Goal: Transaction & Acquisition: Book appointment/travel/reservation

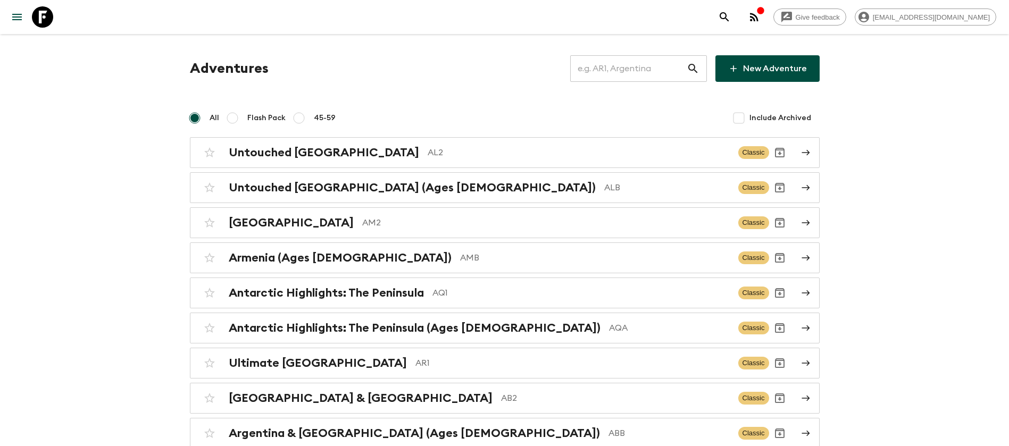
click at [632, 71] on input "text" at bounding box center [628, 69] width 116 height 30
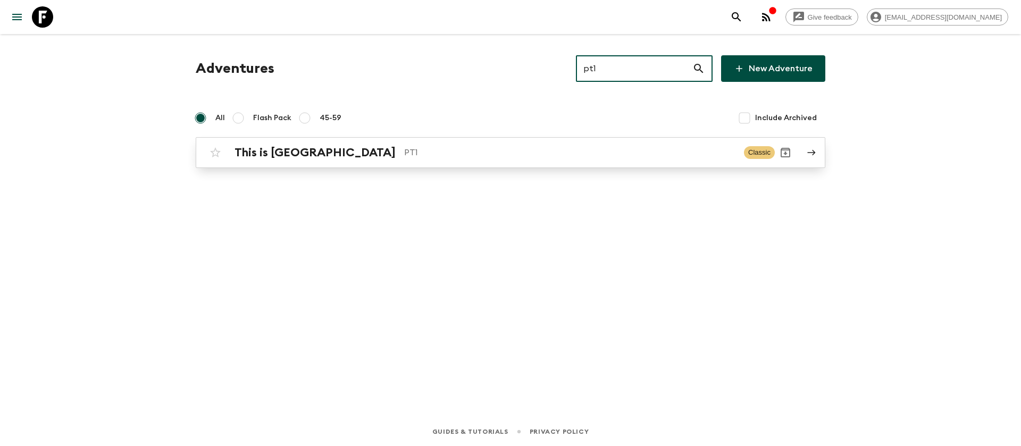
type input "pt1"
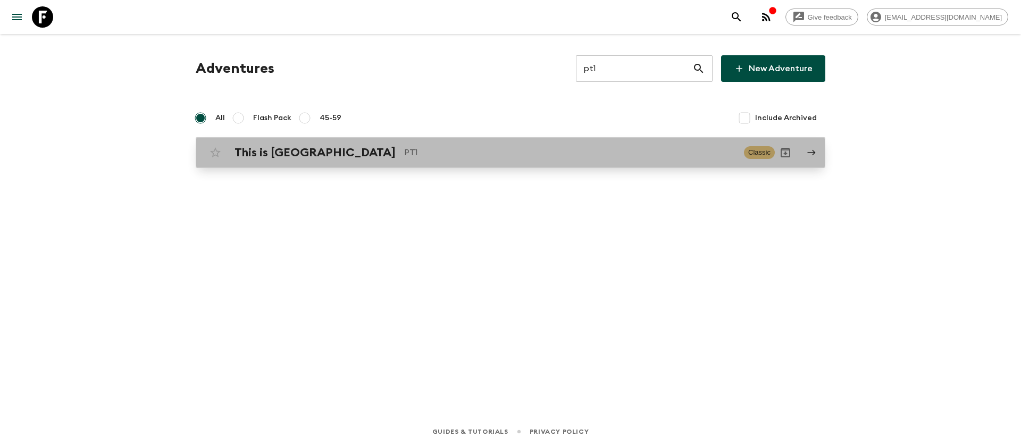
click at [288, 148] on h2 "This is [GEOGRAPHIC_DATA]" at bounding box center [315, 153] width 161 height 14
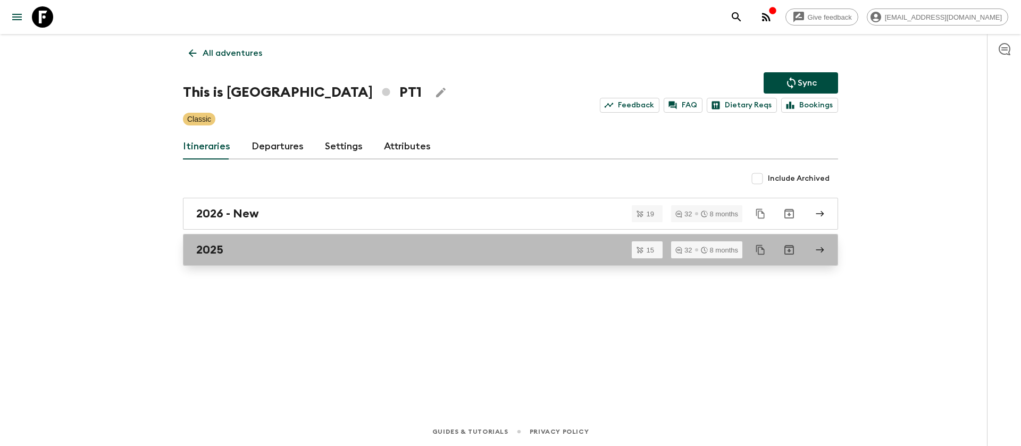
click at [217, 252] on h2 "2025" at bounding box center [209, 250] width 27 height 14
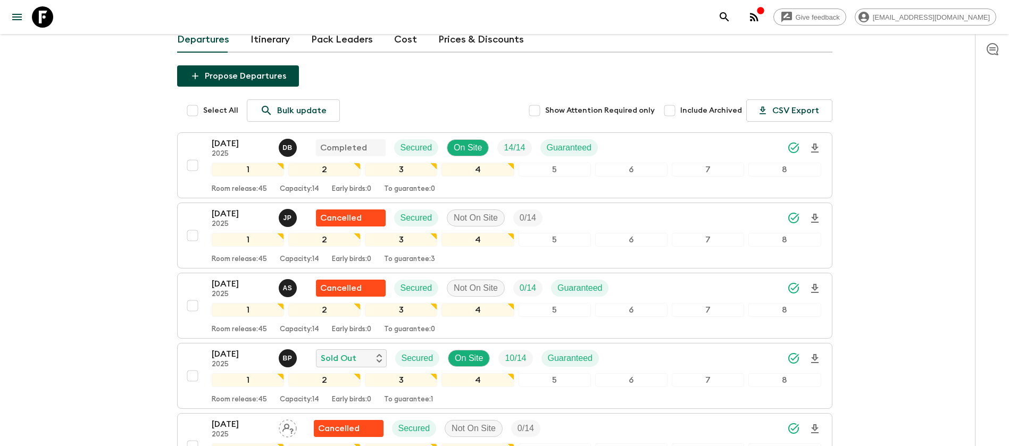
scroll to position [160, 0]
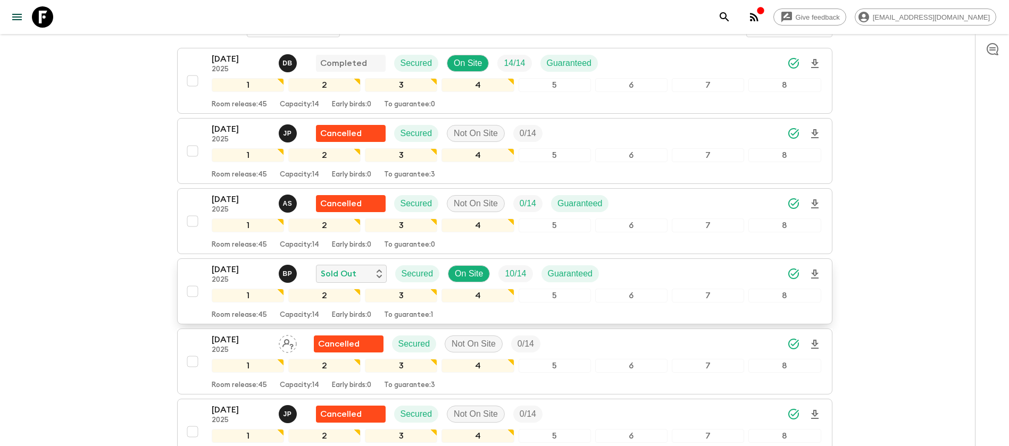
click at [252, 265] on p "[DATE]" at bounding box center [241, 269] width 58 height 13
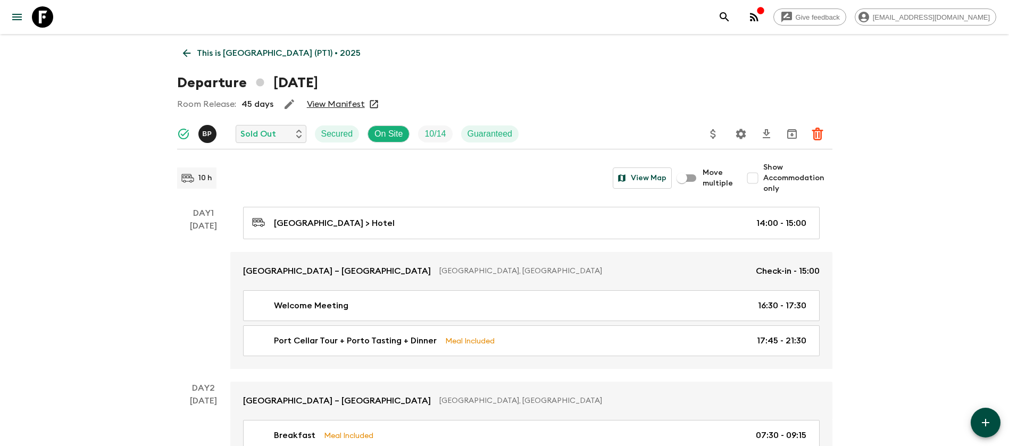
click at [347, 103] on link "View Manifest" at bounding box center [336, 104] width 58 height 11
click at [191, 49] on icon at bounding box center [187, 53] width 12 height 12
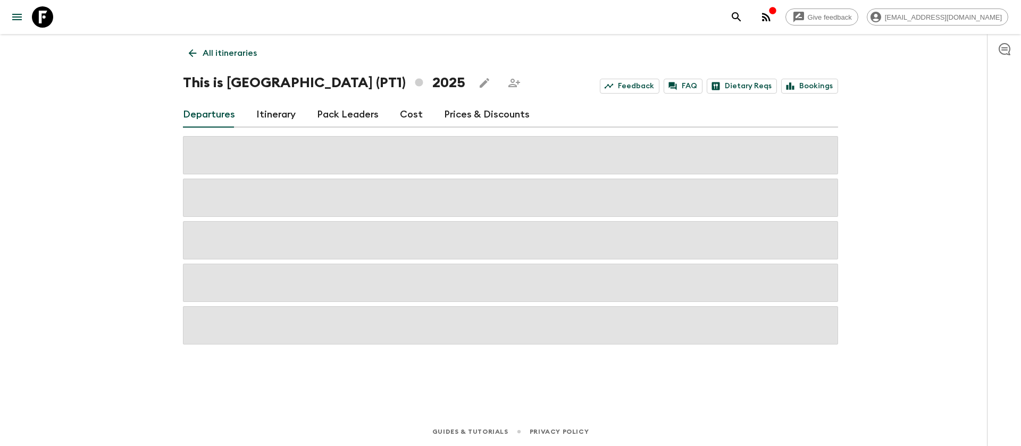
click at [404, 112] on link "Cost" at bounding box center [411, 115] width 23 height 26
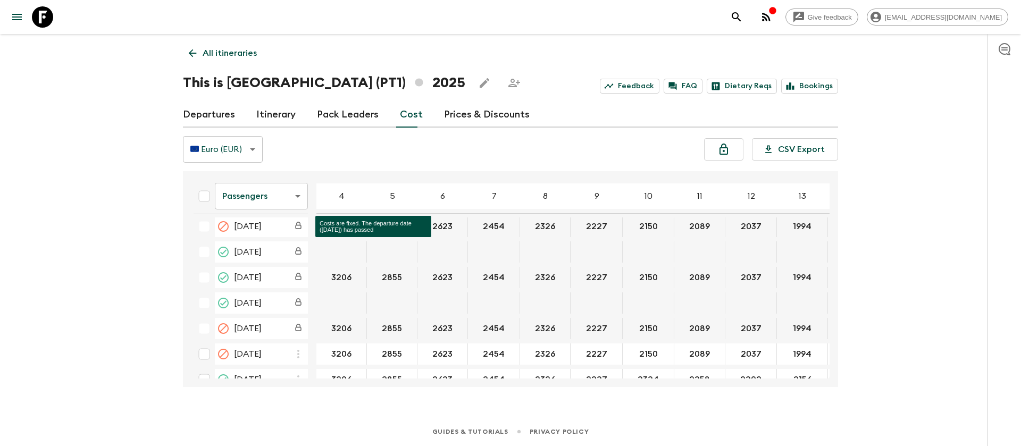
scroll to position [798, 0]
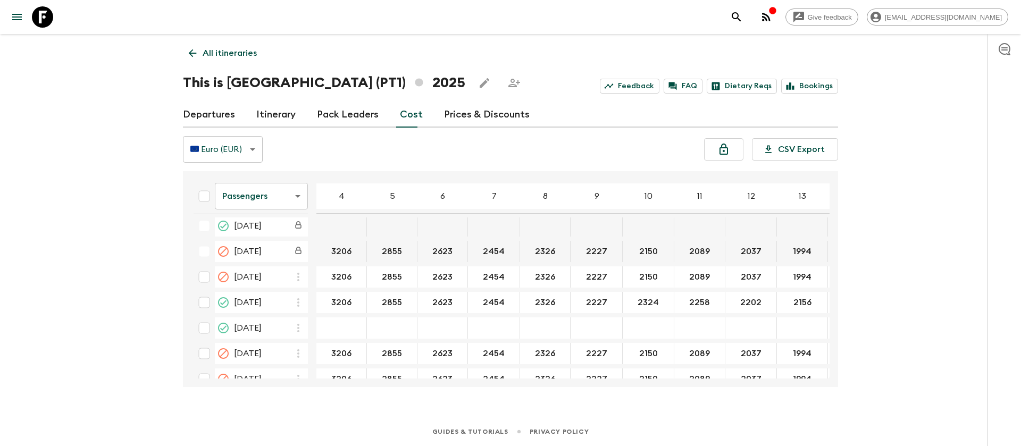
click at [248, 200] on body "Give feedback [EMAIL_ADDRESS][DOMAIN_NAME] All itineraries This is [GEOGRAPHIC_…" at bounding box center [510, 223] width 1021 height 446
click at [259, 243] on li "Extras" at bounding box center [261, 239] width 93 height 17
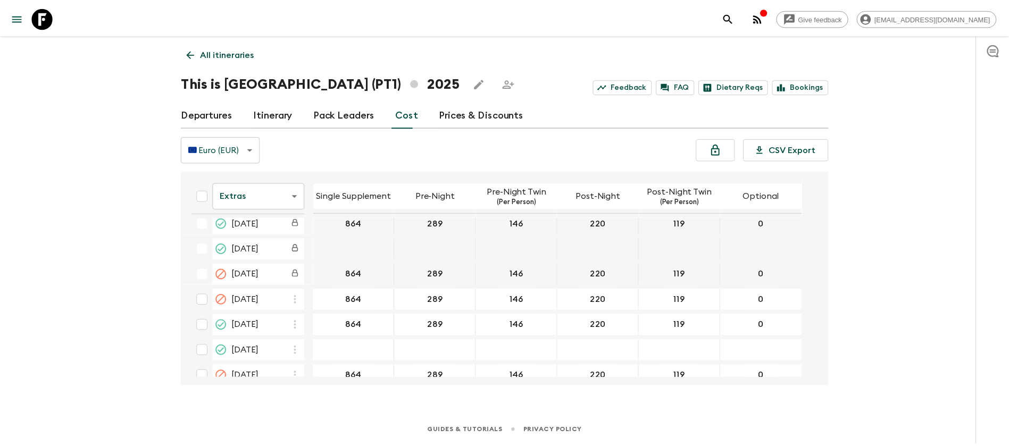
scroll to position [798, 0]
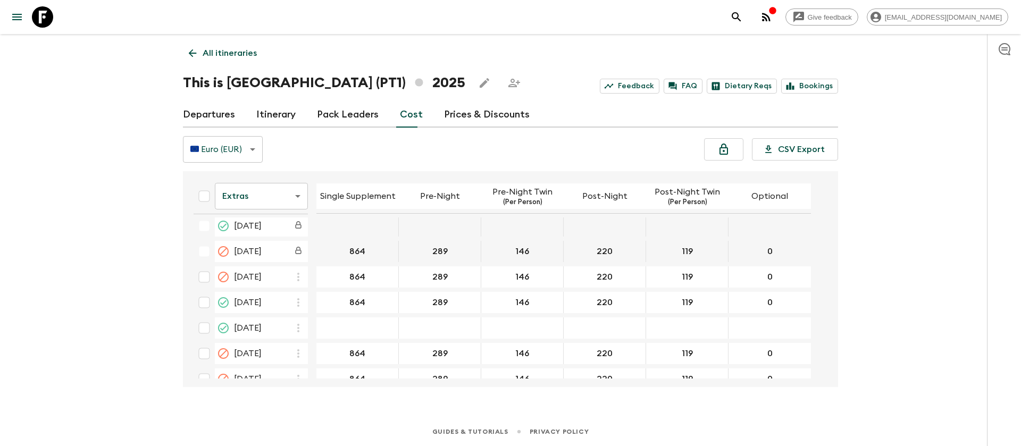
click at [46, 23] on icon at bounding box center [42, 16] width 21 height 21
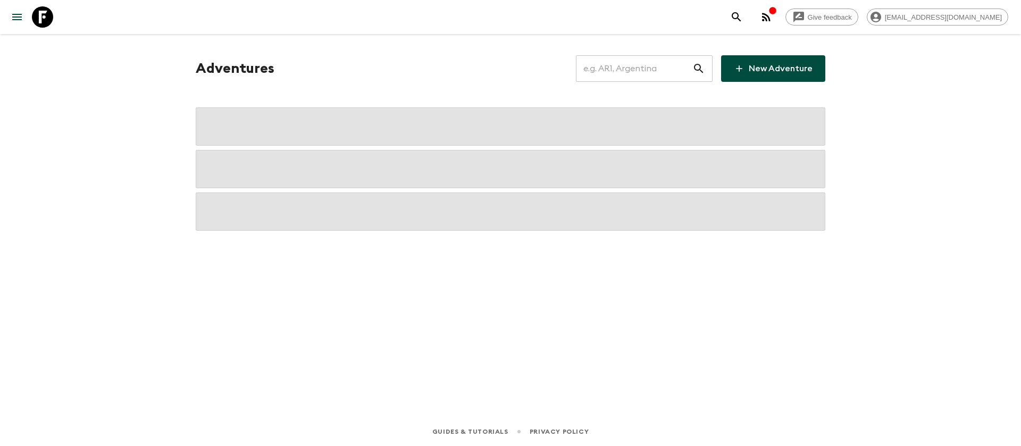
click at [621, 74] on input "text" at bounding box center [634, 69] width 116 height 30
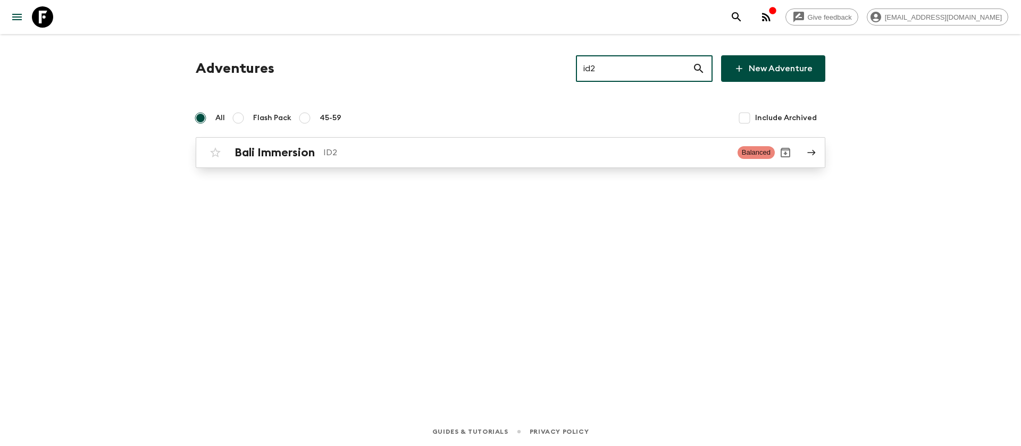
type input "id2"
click at [305, 148] on h2 "Bali Immersion" at bounding box center [275, 153] width 80 height 14
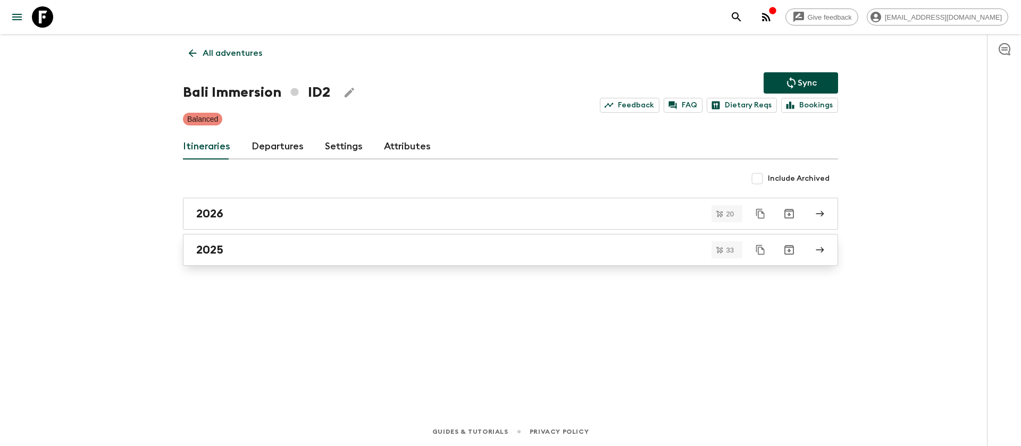
click at [220, 254] on h2 "2025" at bounding box center [209, 250] width 27 height 14
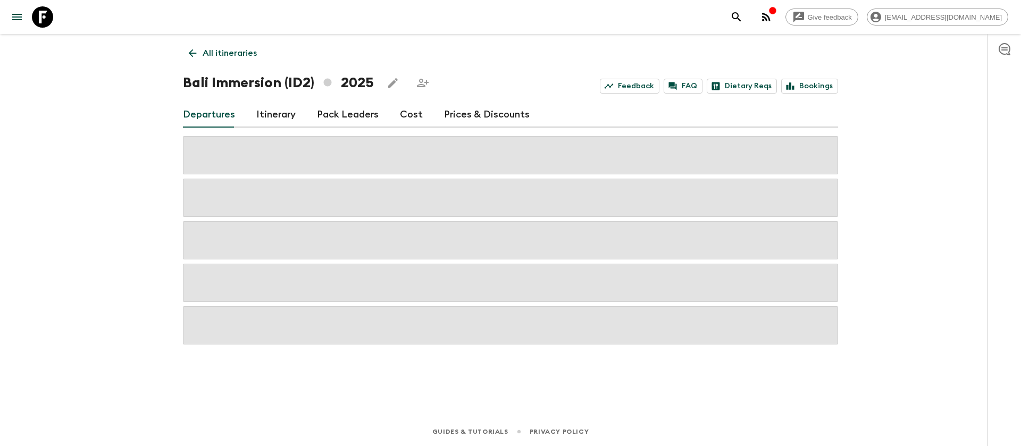
click at [110, 97] on div "Give feedback [EMAIL_ADDRESS][DOMAIN_NAME] All itineraries Bali Immersion (ID2)…" at bounding box center [510, 223] width 1021 height 446
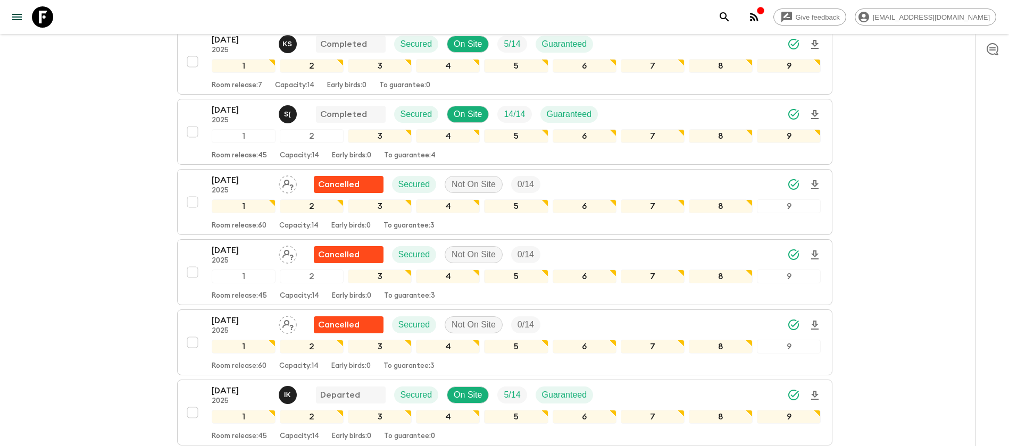
scroll to position [479, 0]
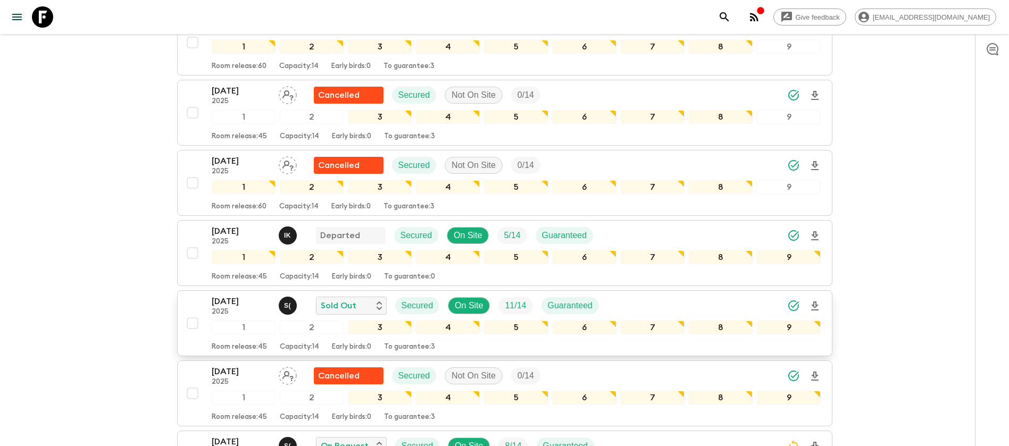
click at [253, 305] on p "[DATE]" at bounding box center [241, 301] width 58 height 13
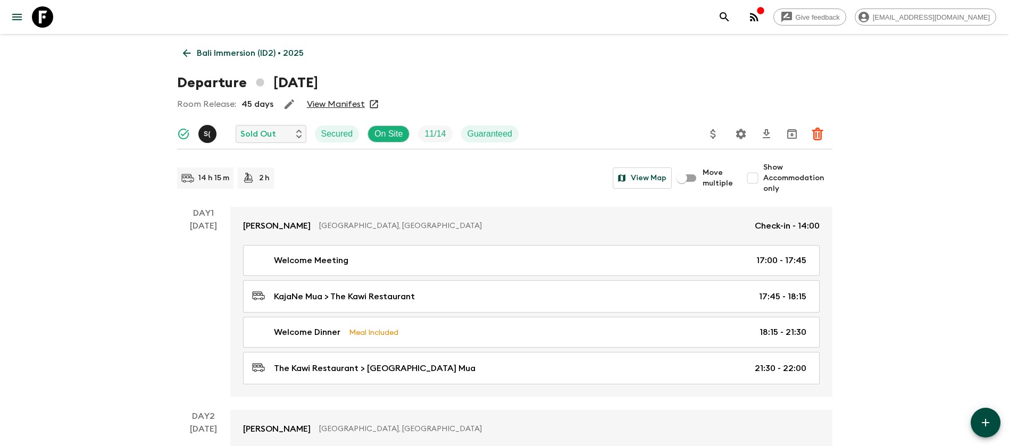
click at [337, 103] on link "View Manifest" at bounding box center [336, 104] width 58 height 11
click at [182, 52] on icon at bounding box center [187, 53] width 12 height 12
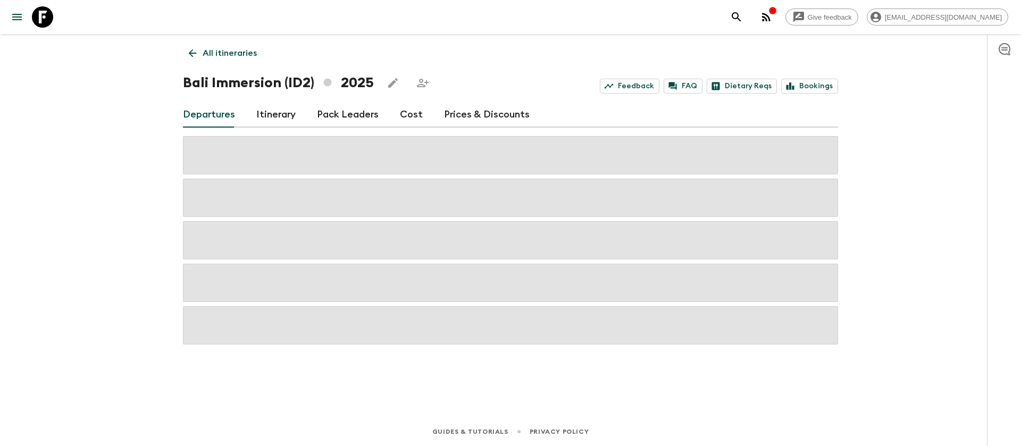
click at [403, 119] on link "Cost" at bounding box center [411, 115] width 23 height 26
